Goal: Task Accomplishment & Management: Complete application form

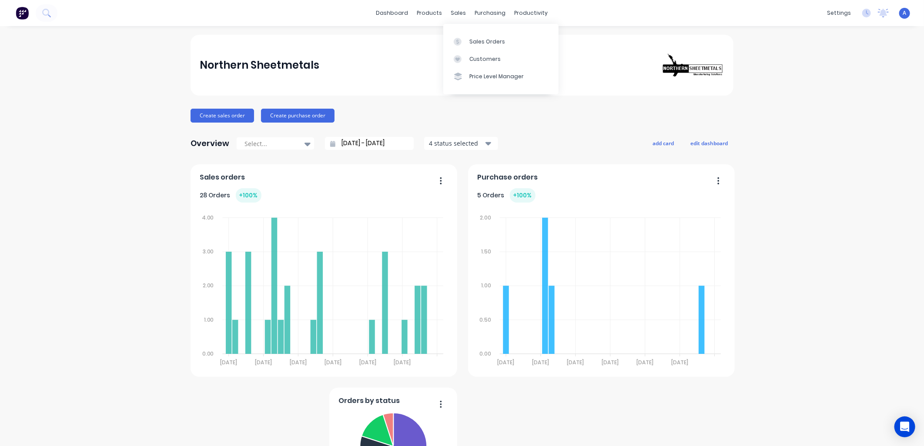
click at [467, 38] on link "Sales Orders" at bounding box center [500, 41] width 115 height 17
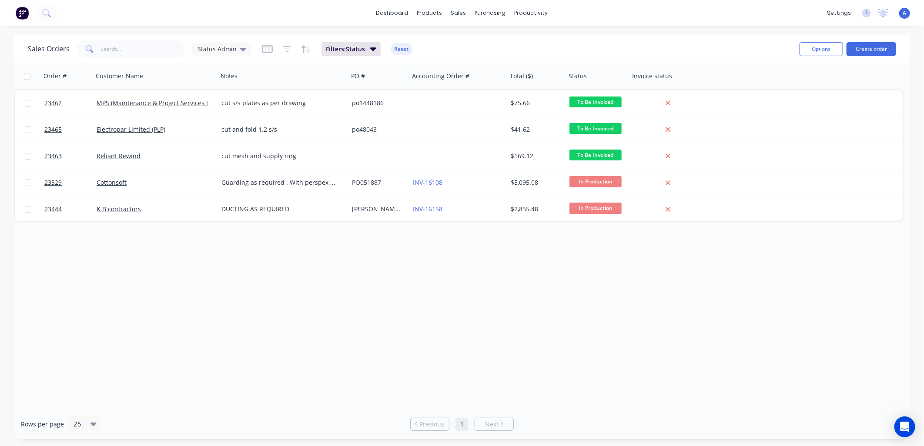
click at [863, 46] on button "Create order" at bounding box center [871, 49] width 50 height 14
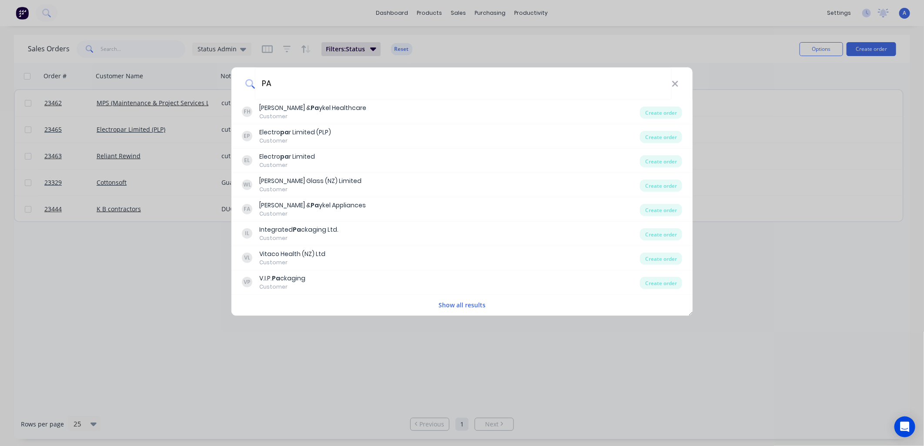
type input "P"
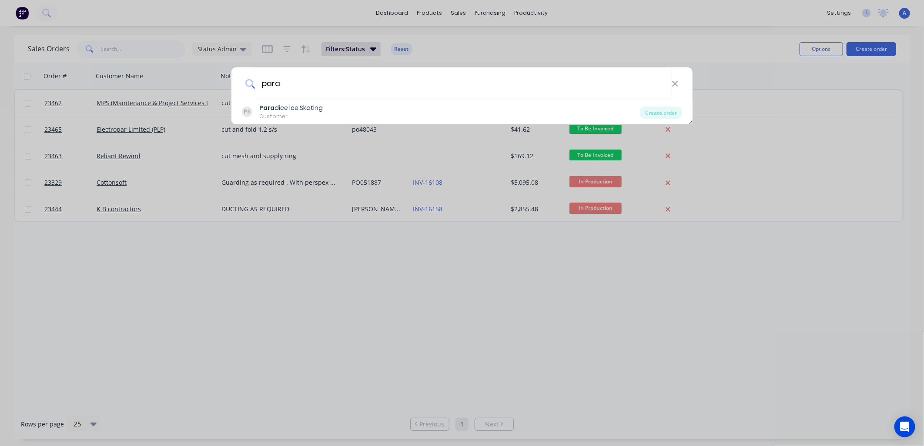
type input "para"
click at [289, 107] on div "Para dice Ice Skating" at bounding box center [291, 108] width 64 height 9
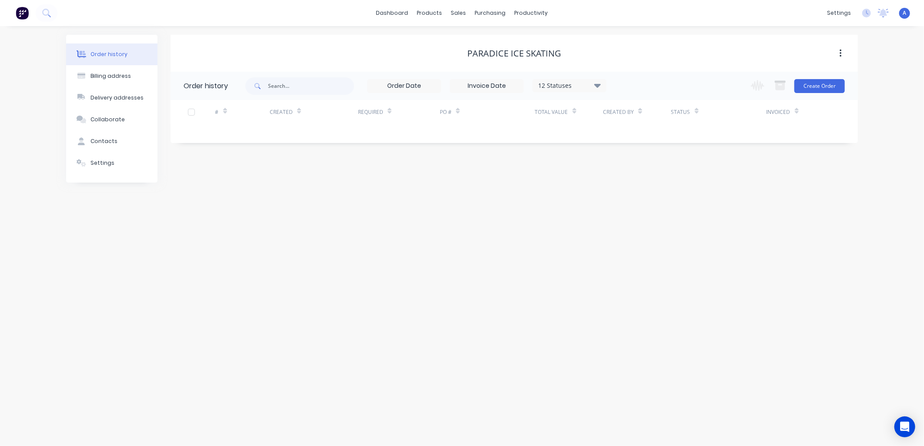
click at [819, 86] on button "Create Order" at bounding box center [819, 86] width 50 height 14
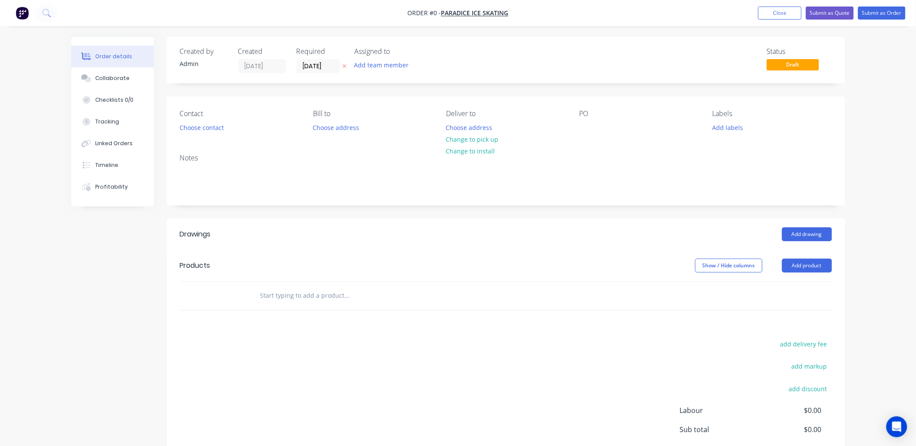
click at [198, 128] on button "Choose contact" at bounding box center [201, 127] width 53 height 12
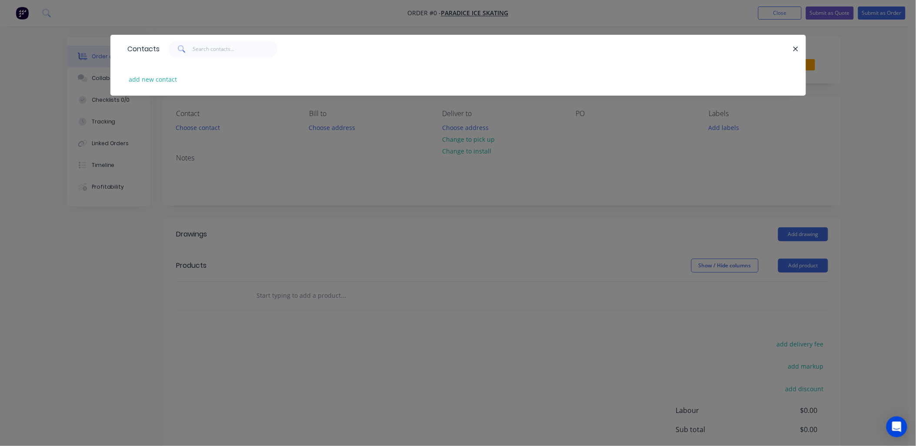
click at [199, 127] on div "Contacts add new contact" at bounding box center [458, 223] width 916 height 446
